Goal: Task Accomplishment & Management: Use online tool/utility

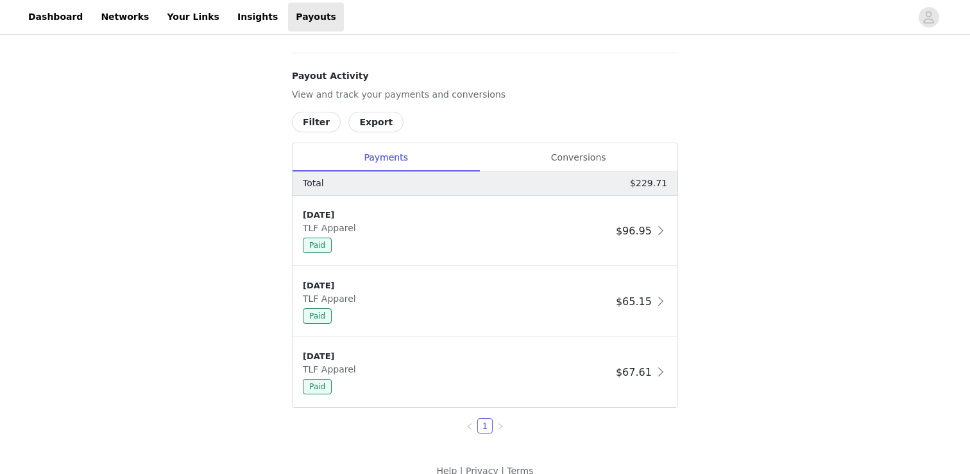
scroll to position [479, 0]
click at [579, 157] on div "Conversions" at bounding box center [578, 156] width 198 height 29
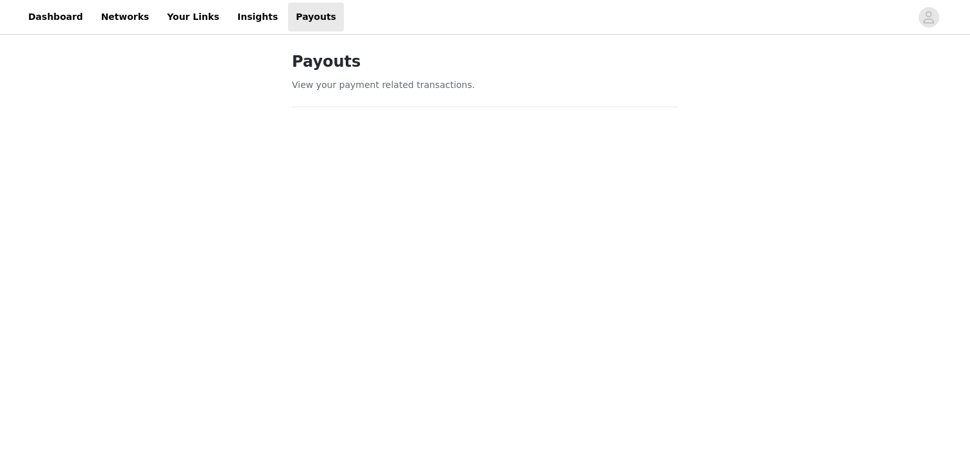
scroll to position [0, 0]
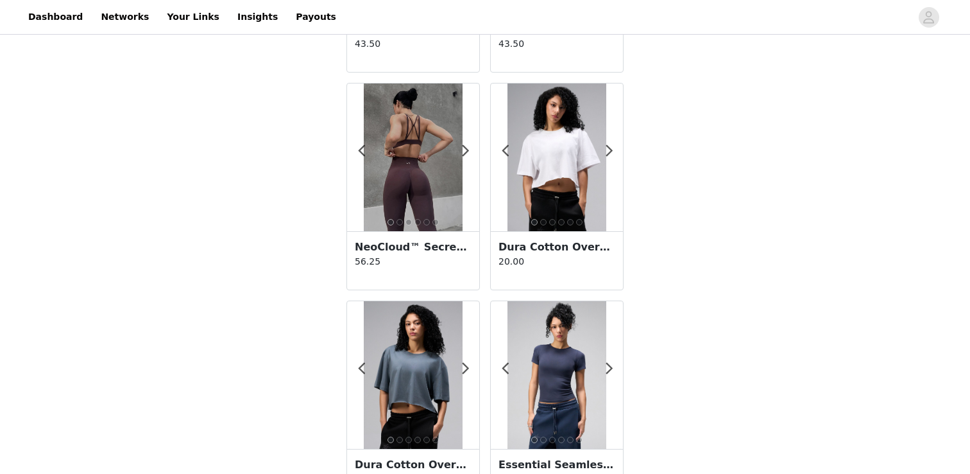
scroll to position [782, 0]
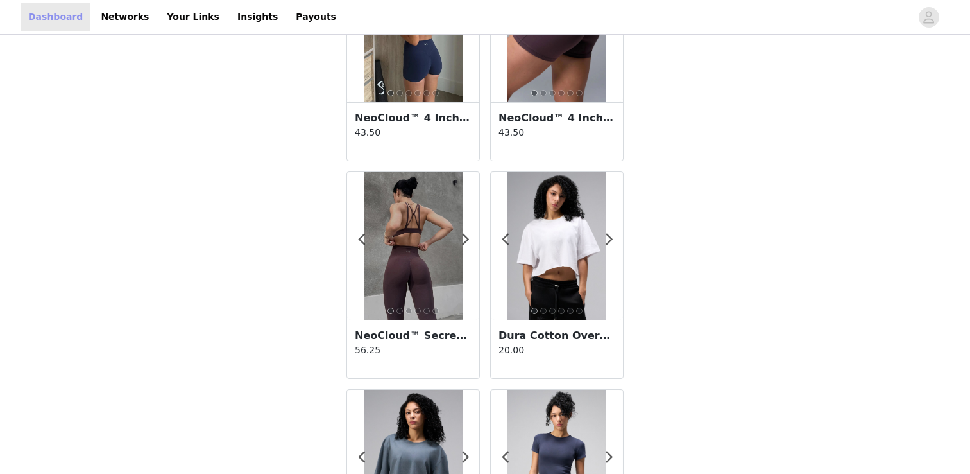
click at [55, 21] on link "Dashboard" at bounding box center [56, 17] width 70 height 29
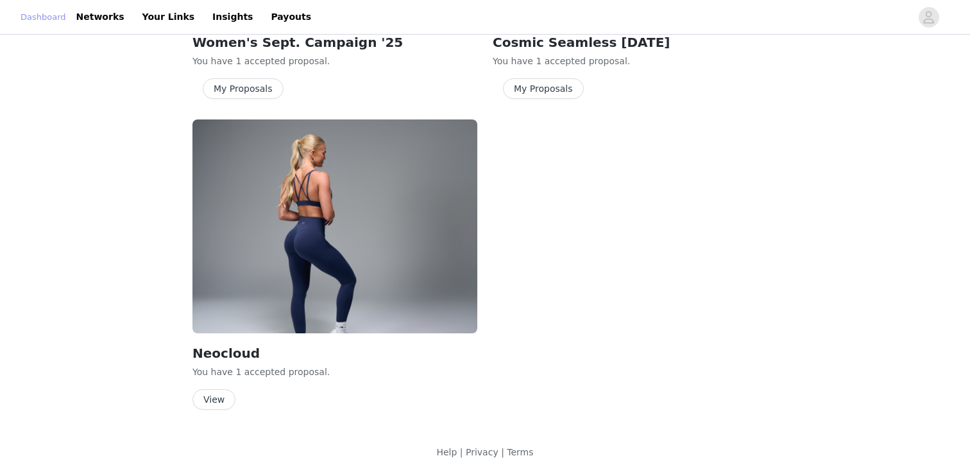
scroll to position [610, 0]
click at [55, 21] on link "Dashboard" at bounding box center [44, 17] width 46 height 13
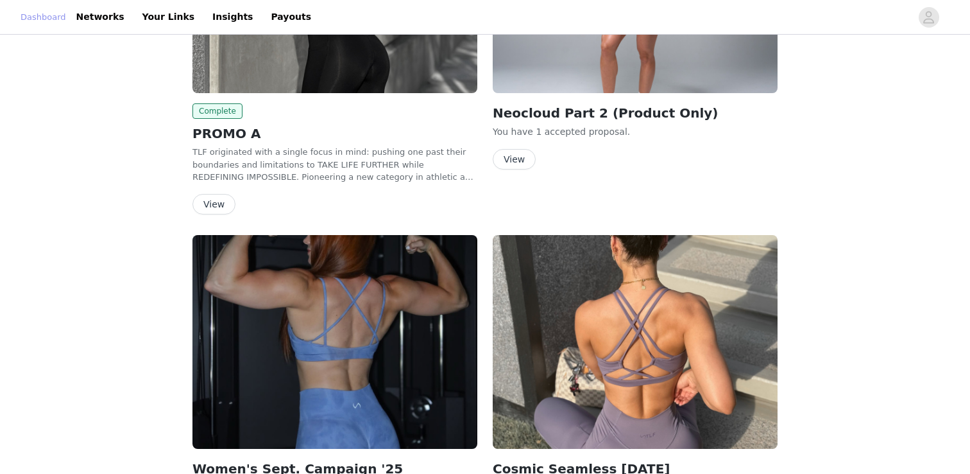
scroll to position [0, 0]
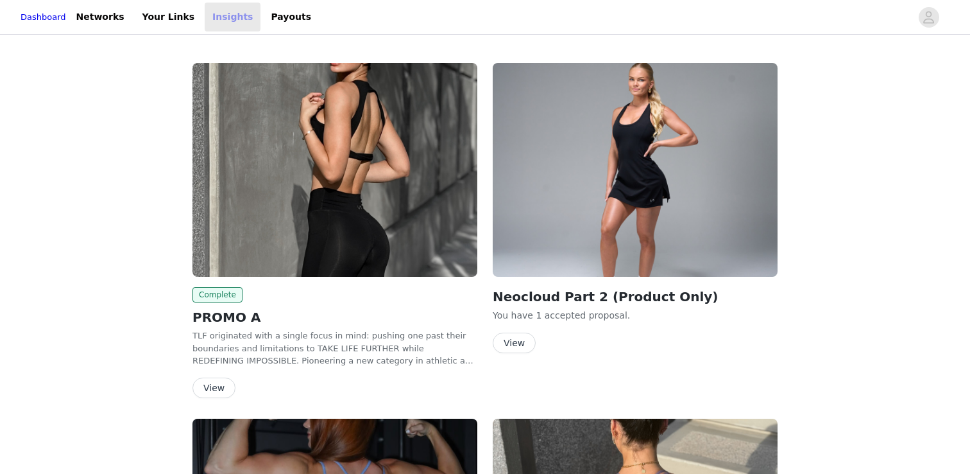
click at [214, 18] on link "Insights" at bounding box center [233, 17] width 56 height 29
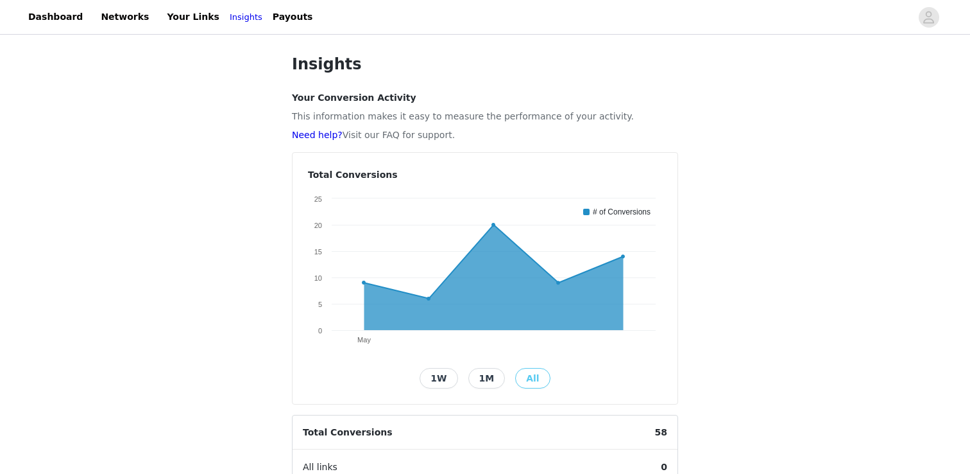
click at [479, 375] on button "1M" at bounding box center [486, 378] width 37 height 21
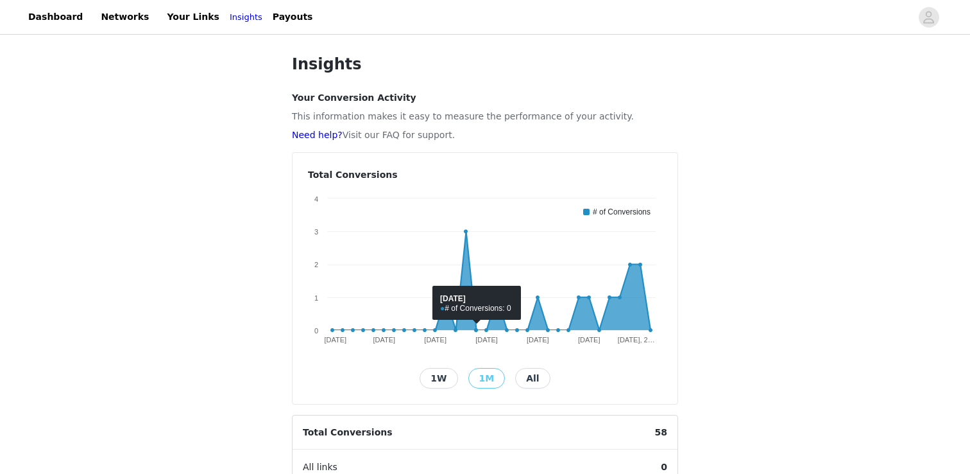
click at [524, 375] on button "All" at bounding box center [532, 378] width 35 height 21
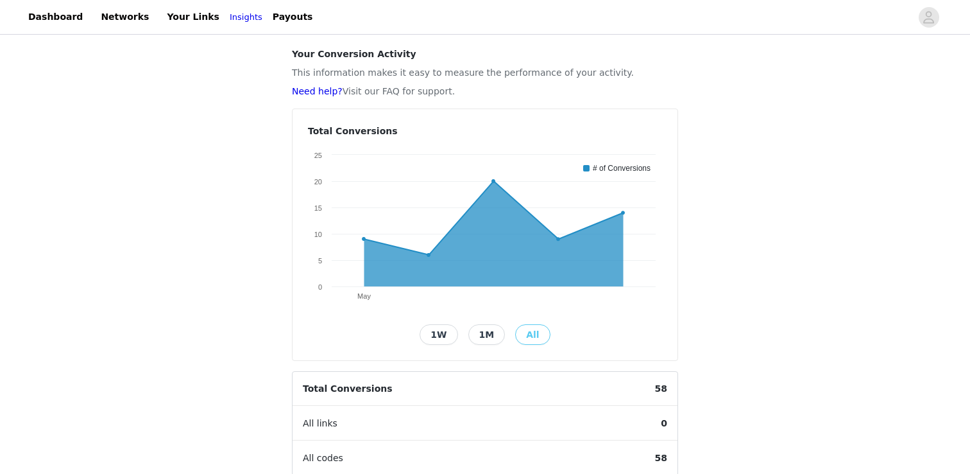
scroll to position [46, 0]
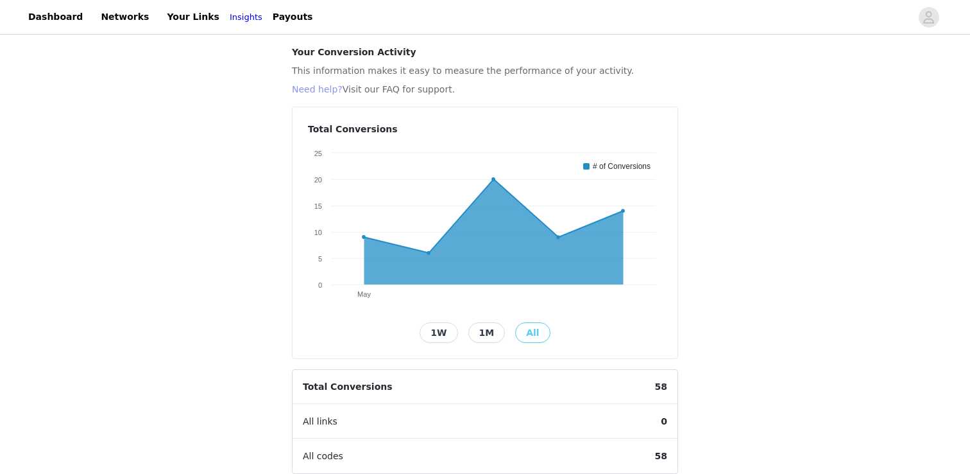
click at [320, 88] on link "Need help?" at bounding box center [317, 89] width 51 height 10
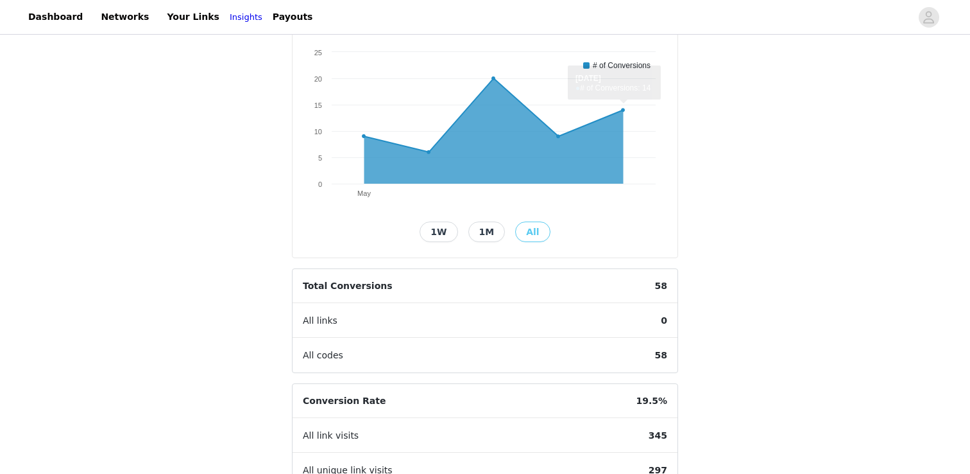
scroll to position [148, 0]
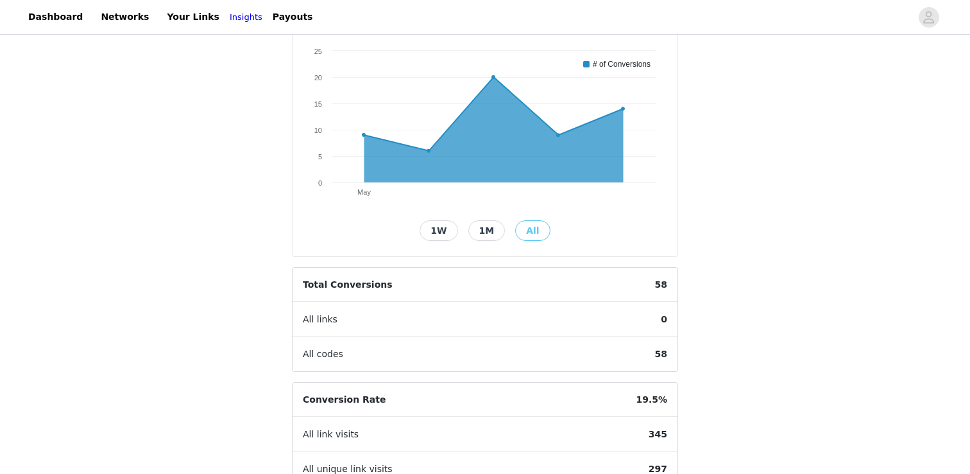
click at [489, 230] on button "1M" at bounding box center [486, 230] width 37 height 21
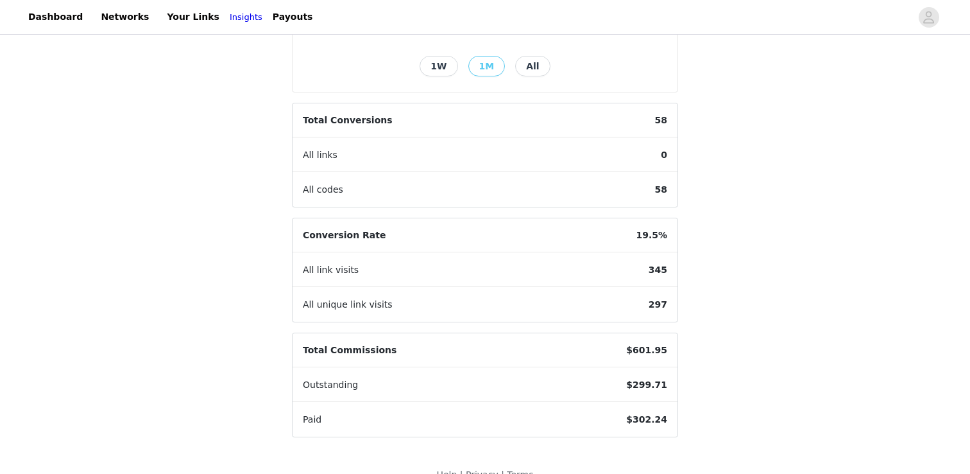
scroll to position [303, 0]
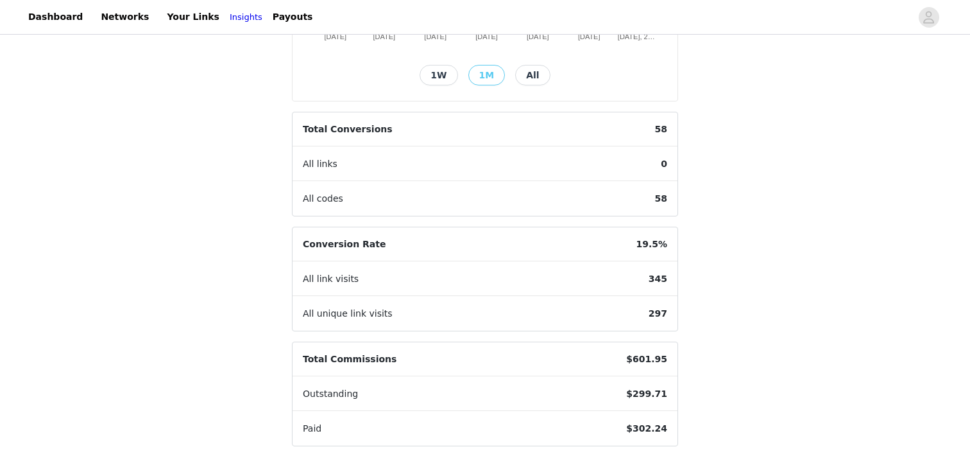
click at [436, 71] on button "1W" at bounding box center [439, 75] width 38 height 21
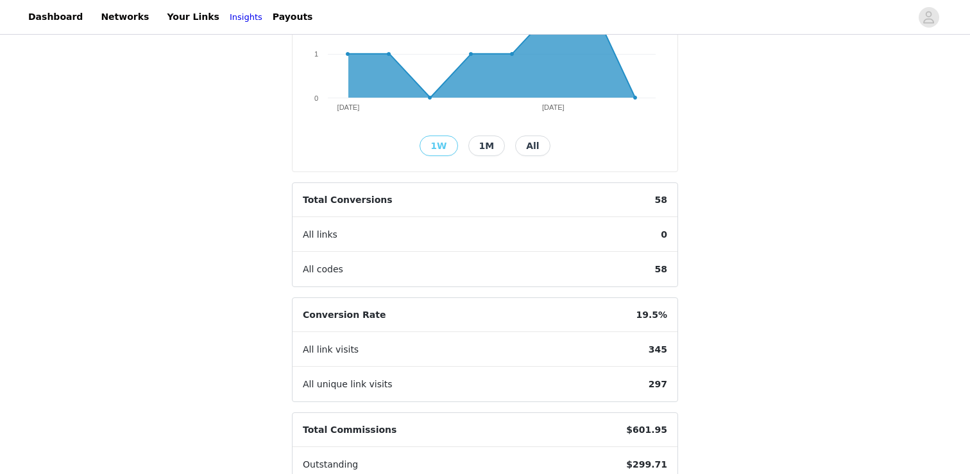
scroll to position [335, 0]
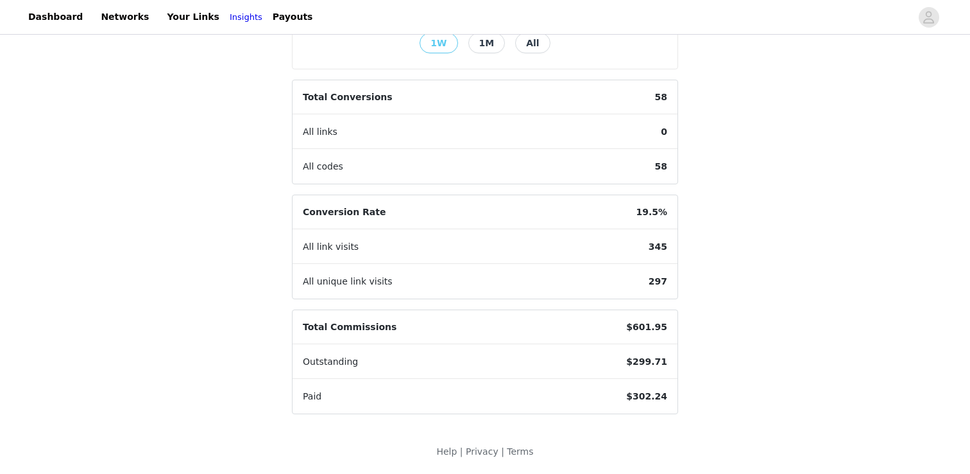
click at [527, 47] on button "All" at bounding box center [532, 43] width 35 height 21
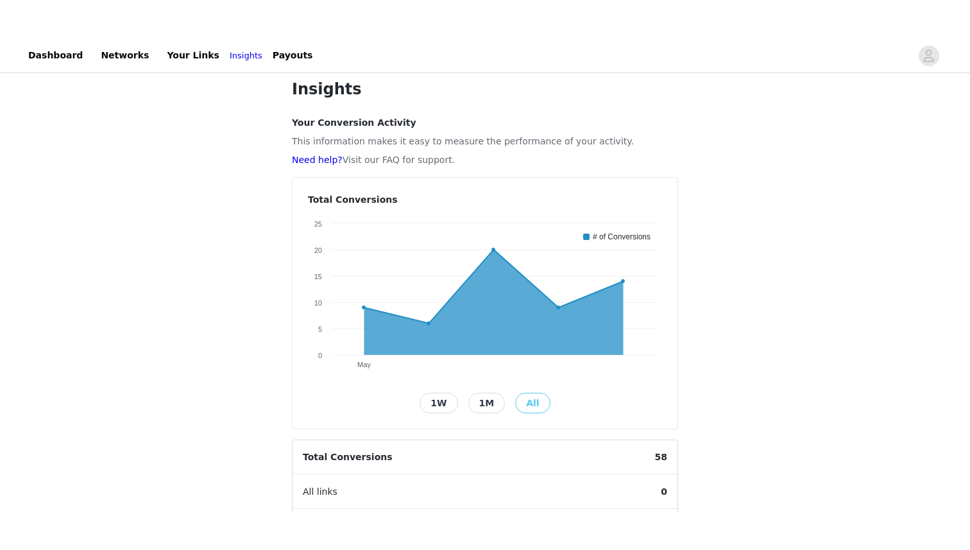
scroll to position [0, 0]
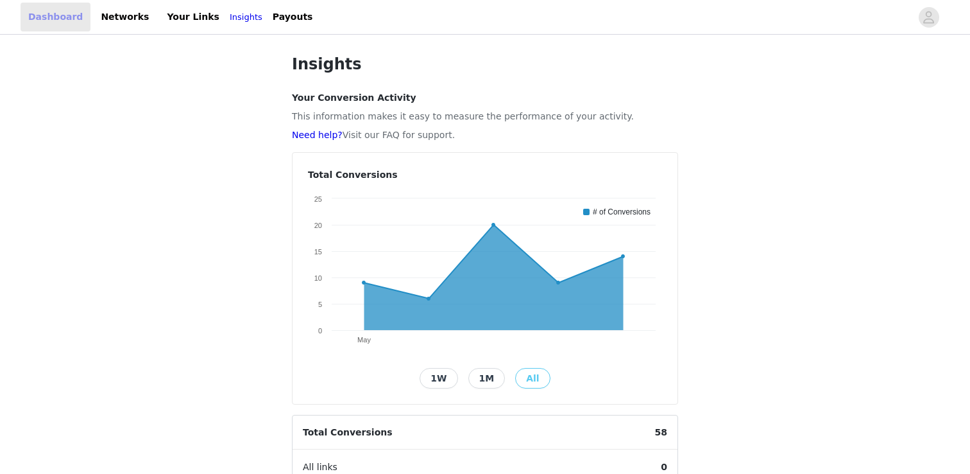
click at [58, 22] on link "Dashboard" at bounding box center [56, 17] width 70 height 29
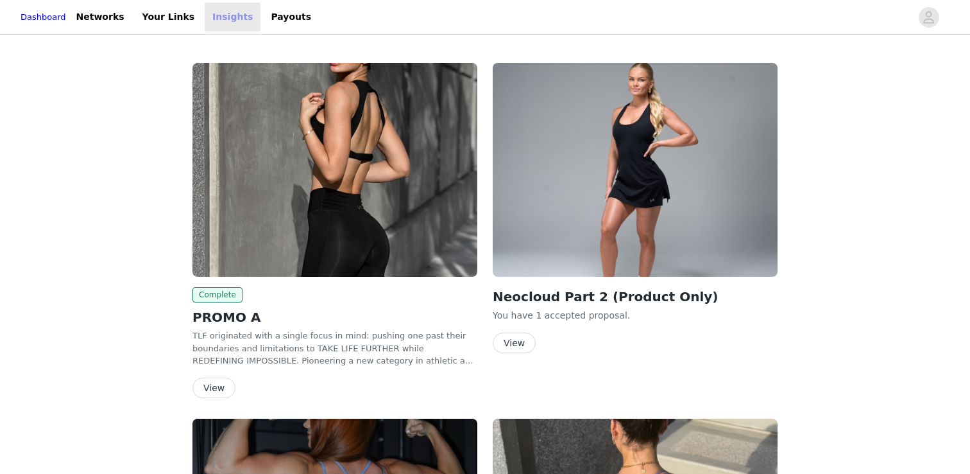
click at [242, 17] on link "Insights" at bounding box center [233, 17] width 56 height 29
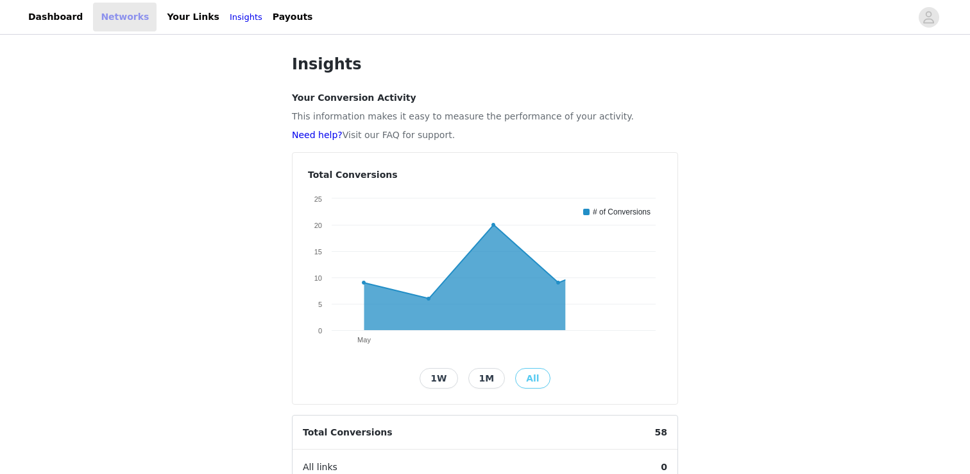
click at [125, 24] on link "Networks" at bounding box center [125, 17] width 64 height 29
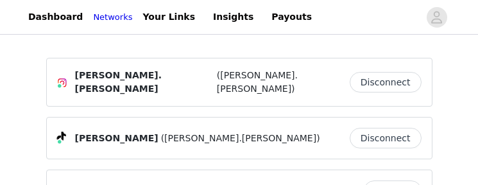
click at [60, 74] on span at bounding box center [64, 81] width 15 height 15
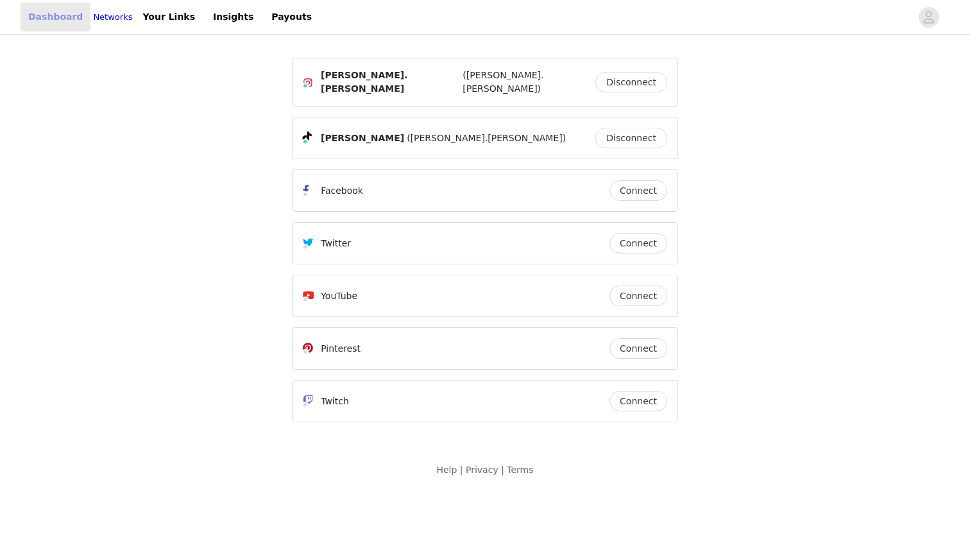
click at [63, 19] on link "Dashboard" at bounding box center [56, 17] width 70 height 29
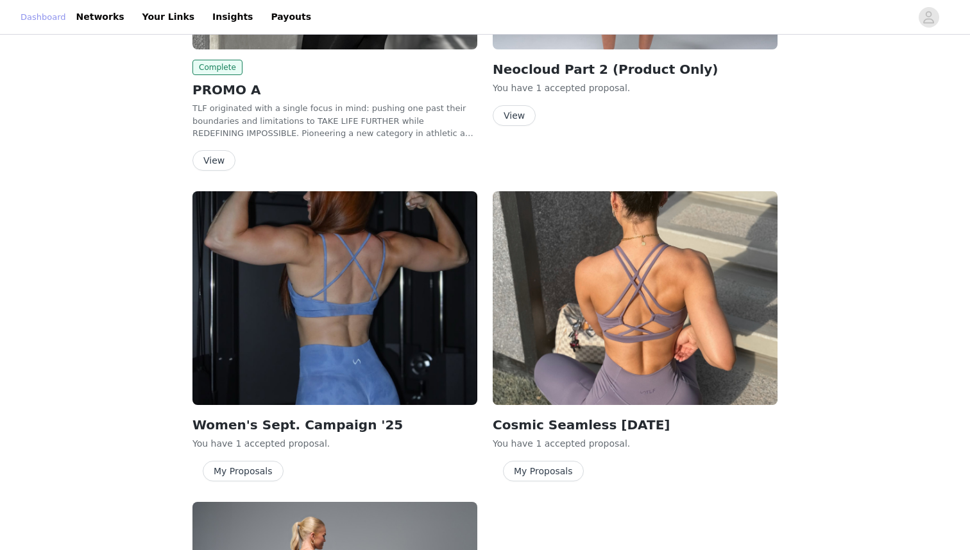
scroll to position [201, 0]
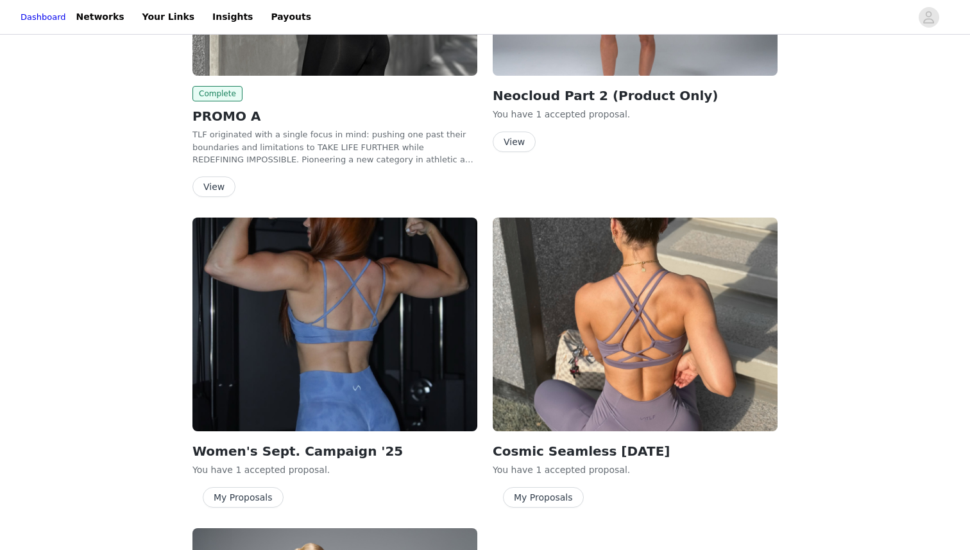
click at [245, 473] on button "My Proposals" at bounding box center [243, 497] width 81 height 21
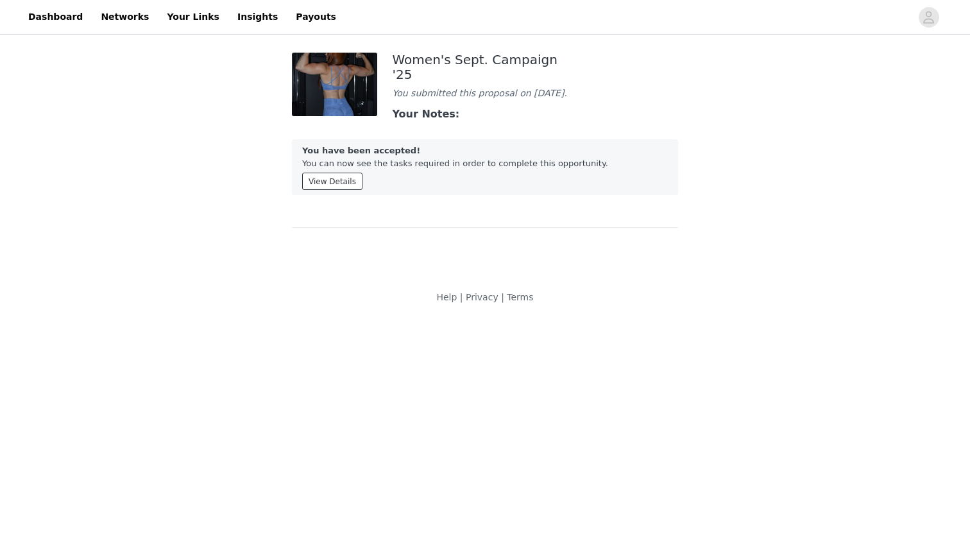
click at [344, 176] on button "View Details" at bounding box center [332, 181] width 60 height 17
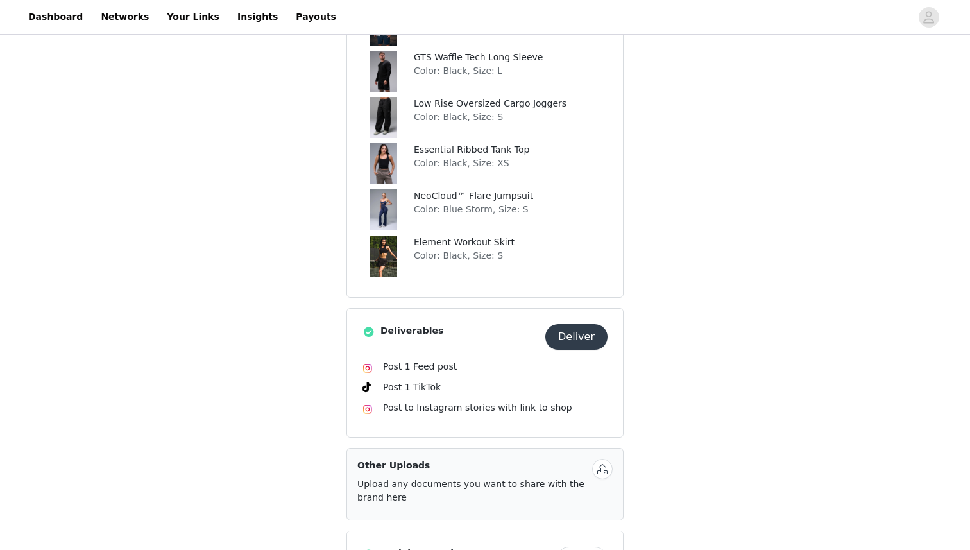
scroll to position [481, 0]
click at [578, 336] on button "Deliver" at bounding box center [576, 336] width 62 height 26
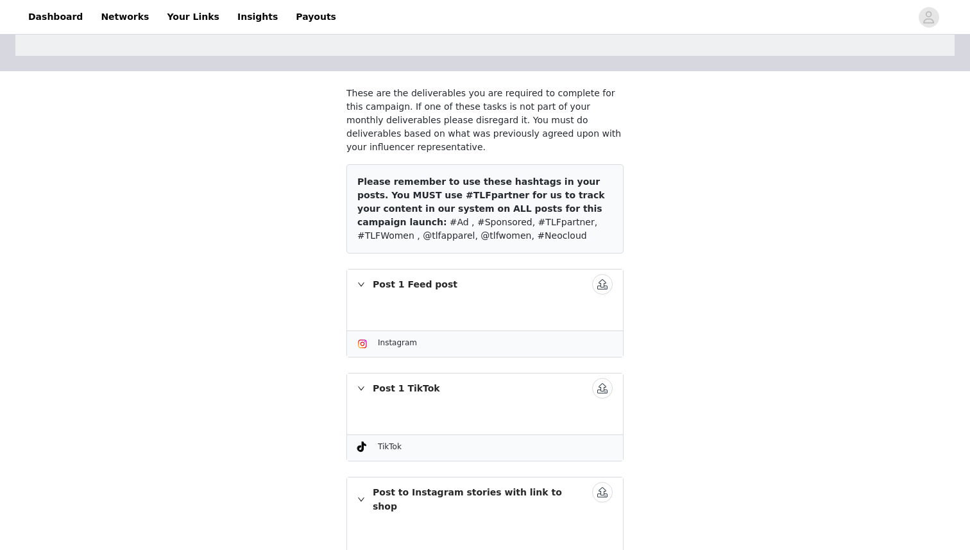
scroll to position [109, 0]
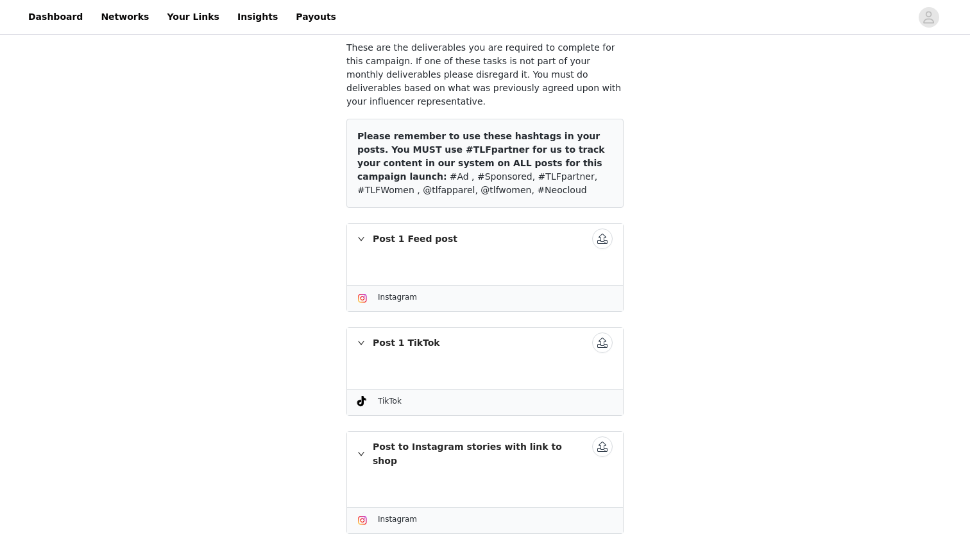
click at [357, 236] on icon "icon: right" at bounding box center [361, 239] width 8 height 8
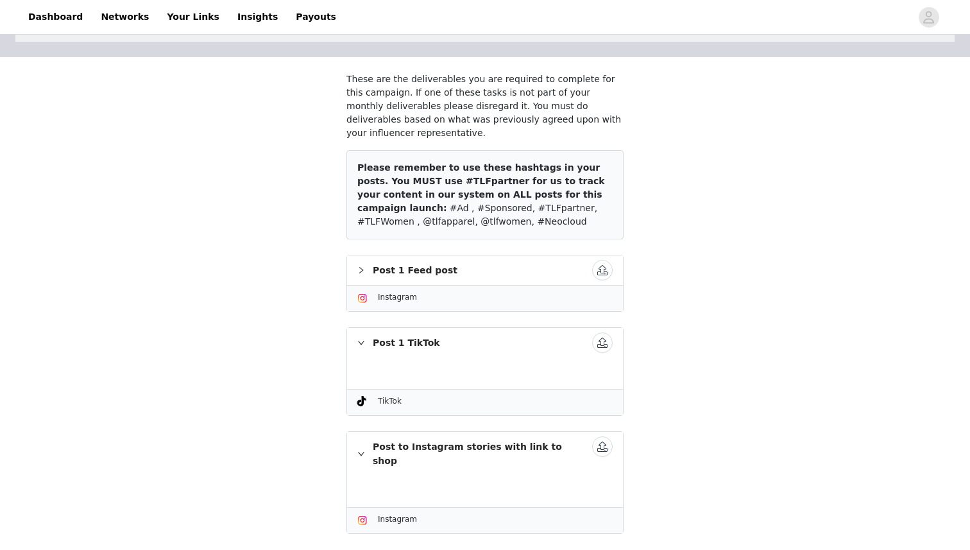
click at [360, 268] on icon "icon: right" at bounding box center [361, 270] width 8 height 8
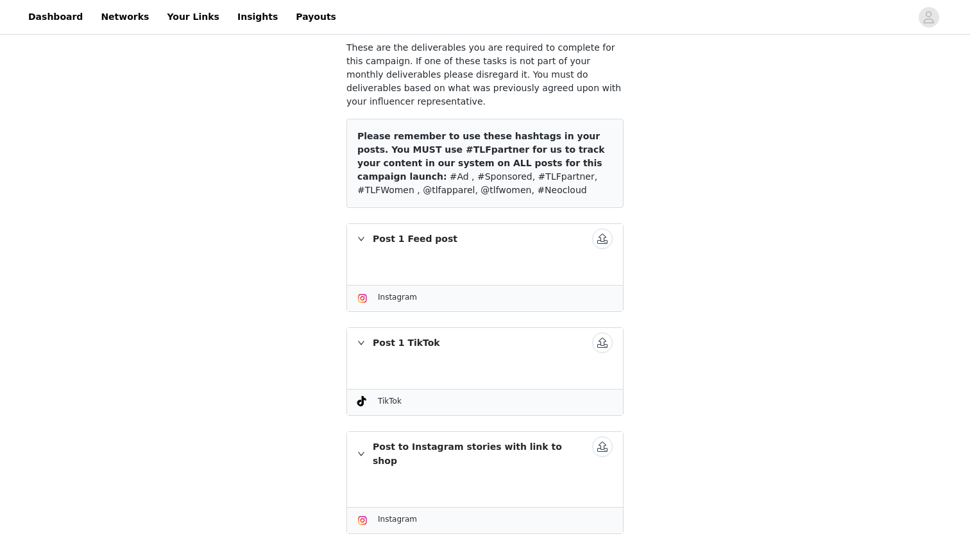
click at [397, 295] on span "Instagram" at bounding box center [397, 297] width 39 height 9
click at [592, 239] on button "button" at bounding box center [602, 238] width 21 height 21
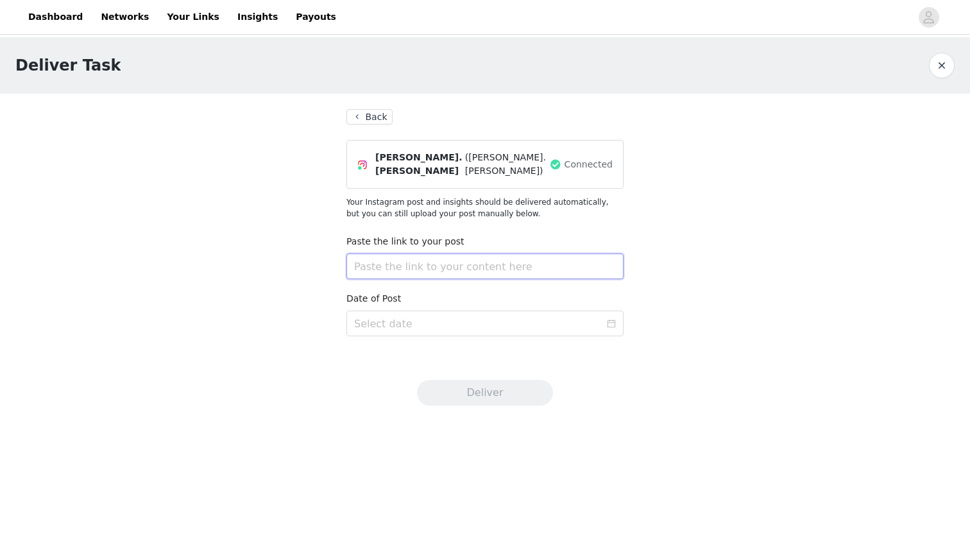
click at [554, 255] on input "text" at bounding box center [485, 266] width 277 height 26
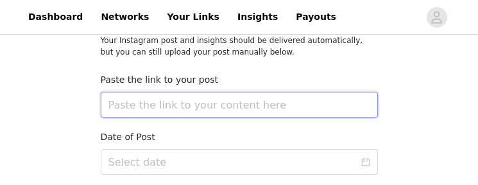
scroll to position [180, 0]
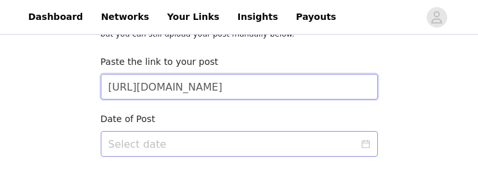
type input "[URL][DOMAIN_NAME]"
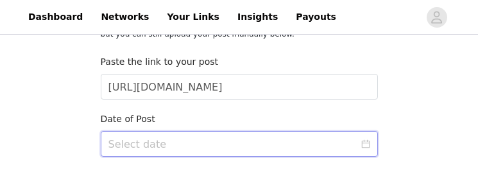
click at [147, 146] on input at bounding box center [239, 144] width 277 height 26
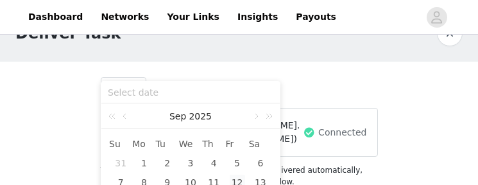
click at [237, 180] on div "12" at bounding box center [237, 182] width 15 height 15
type input "[DATE]"
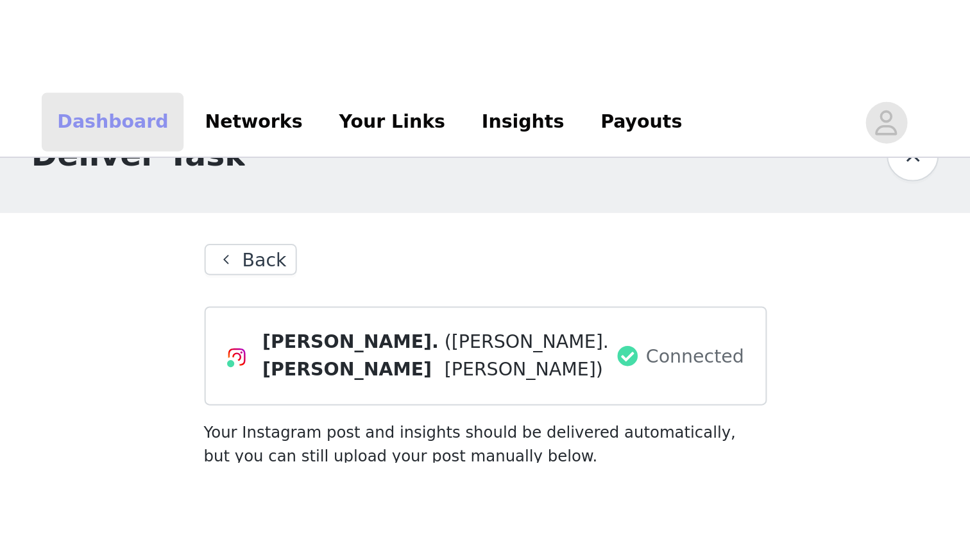
scroll to position [0, 0]
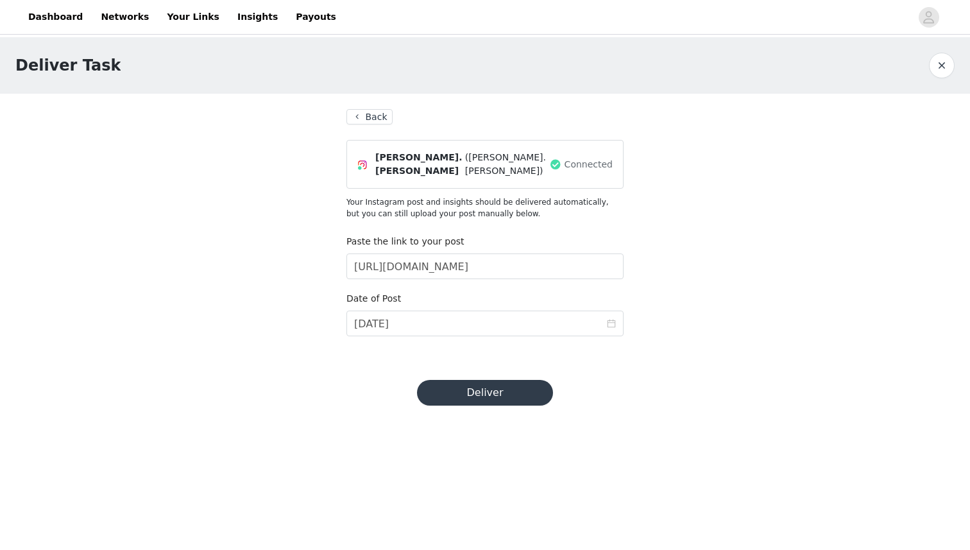
click at [466, 386] on button "Deliver" at bounding box center [485, 393] width 136 height 26
click at [486, 390] on button "Deliver" at bounding box center [485, 393] width 136 height 26
click at [382, 117] on button "Back" at bounding box center [370, 116] width 46 height 15
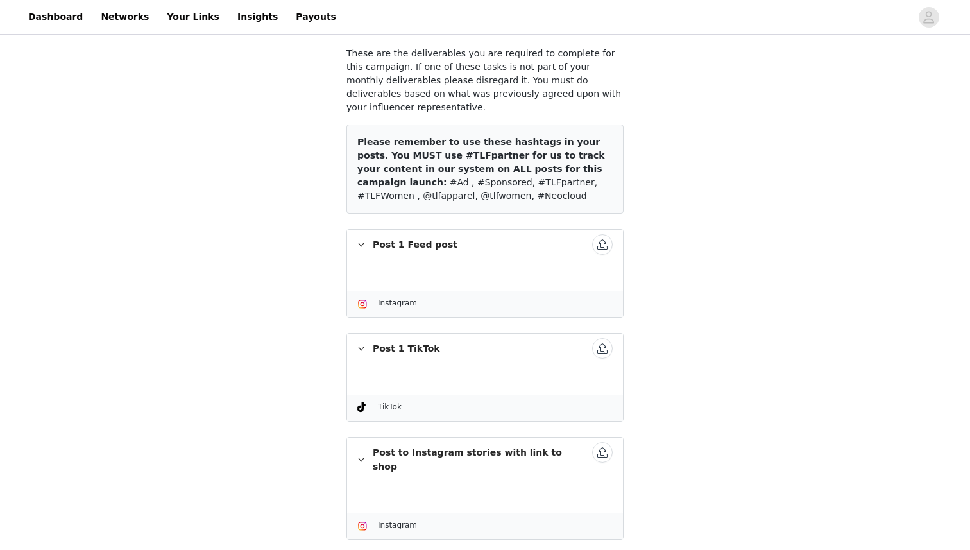
scroll to position [109, 0]
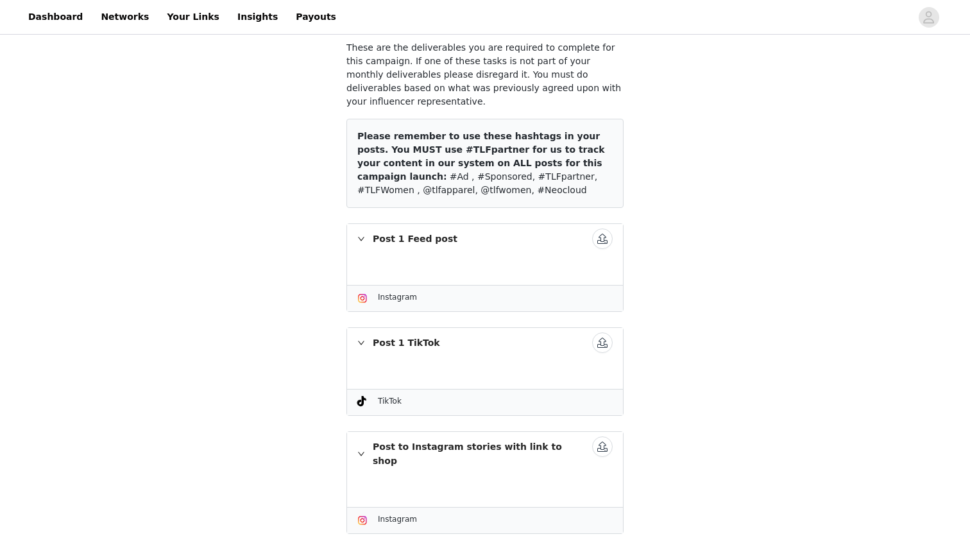
click at [601, 234] on button "button" at bounding box center [602, 238] width 21 height 21
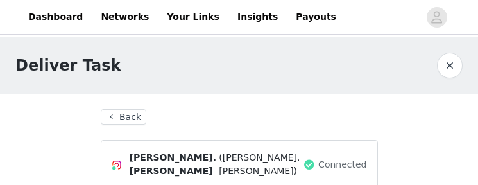
click at [329, 80] on div "Deliver Task" at bounding box center [239, 65] width 478 height 56
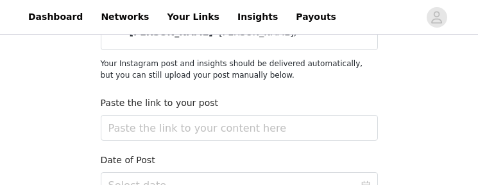
scroll to position [132, 0]
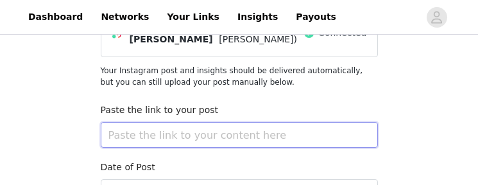
click at [304, 127] on input "text" at bounding box center [239, 135] width 277 height 26
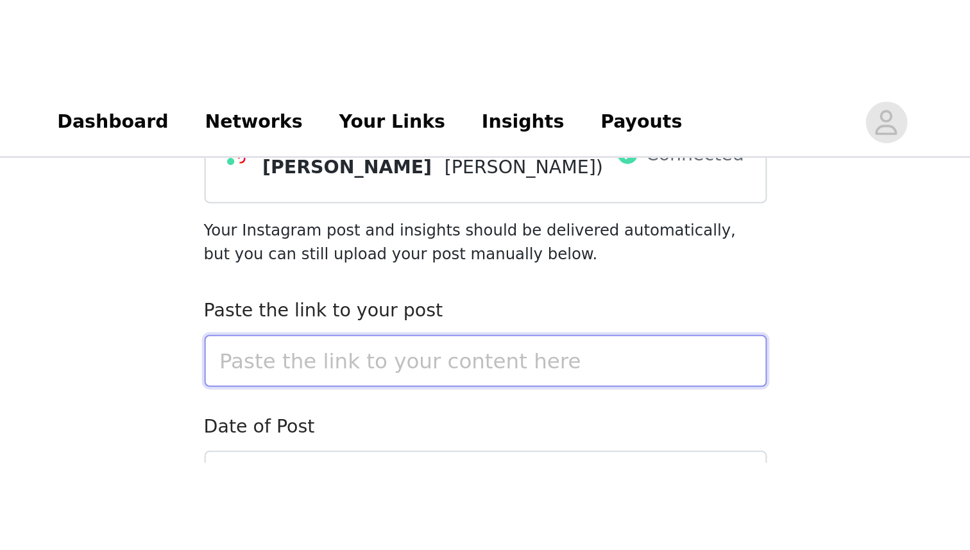
scroll to position [0, 0]
